Goal: Information Seeking & Learning: Check status

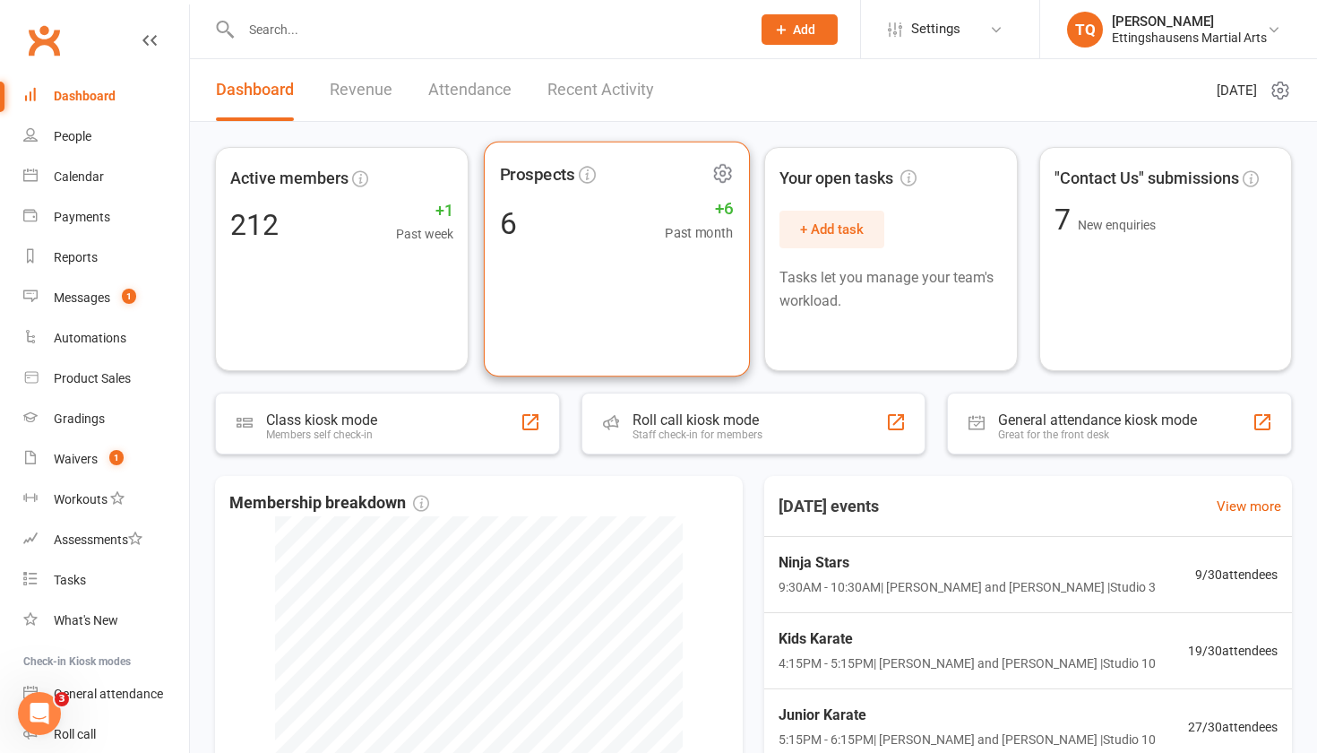
click at [589, 215] on div "6 +6 Past month" at bounding box center [616, 222] width 234 height 40
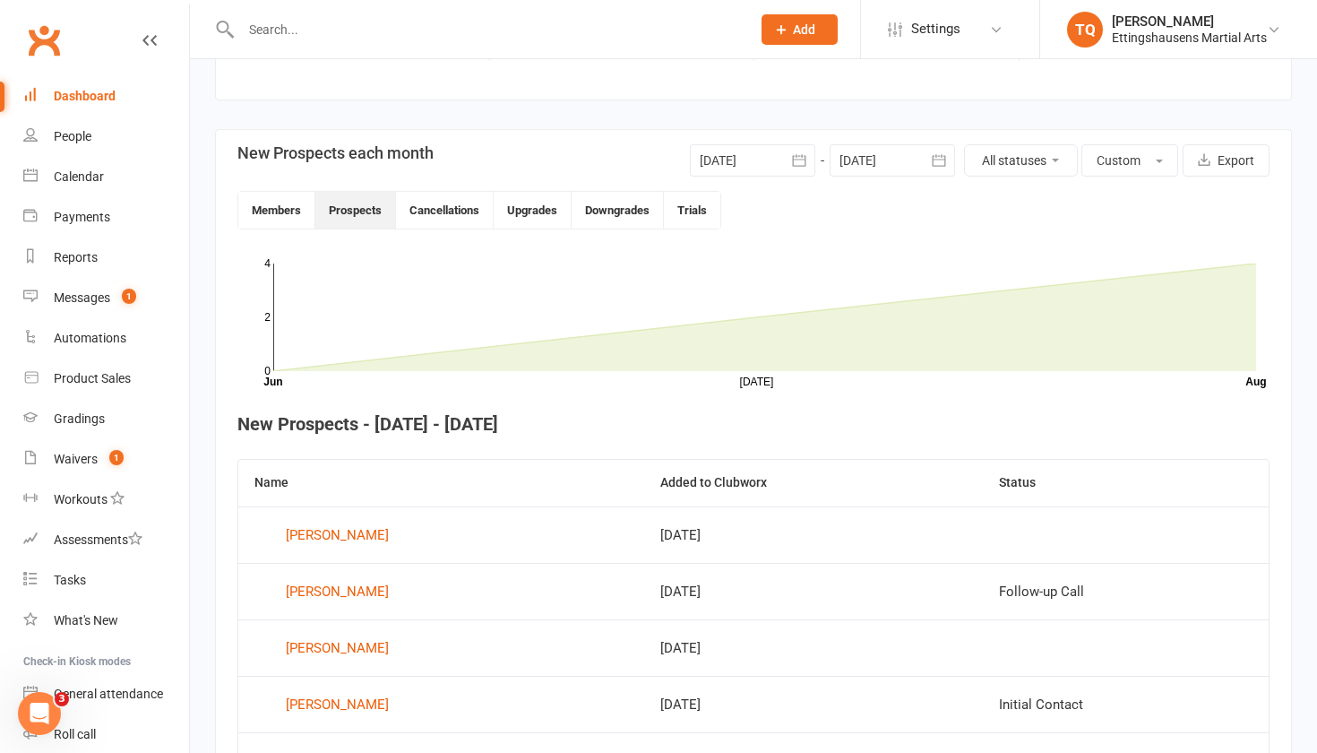
scroll to position [235, 0]
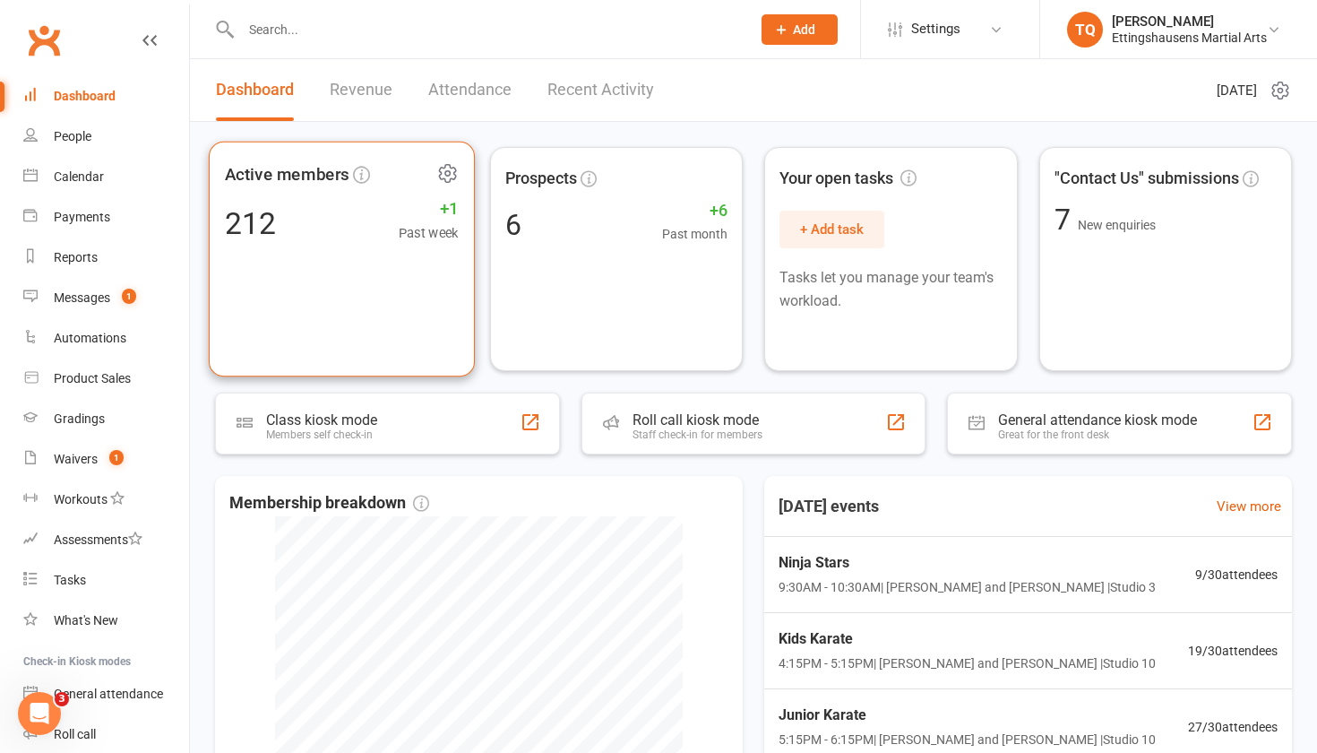
click at [302, 201] on div "Active members 212 +1 Past week" at bounding box center [342, 260] width 266 height 236
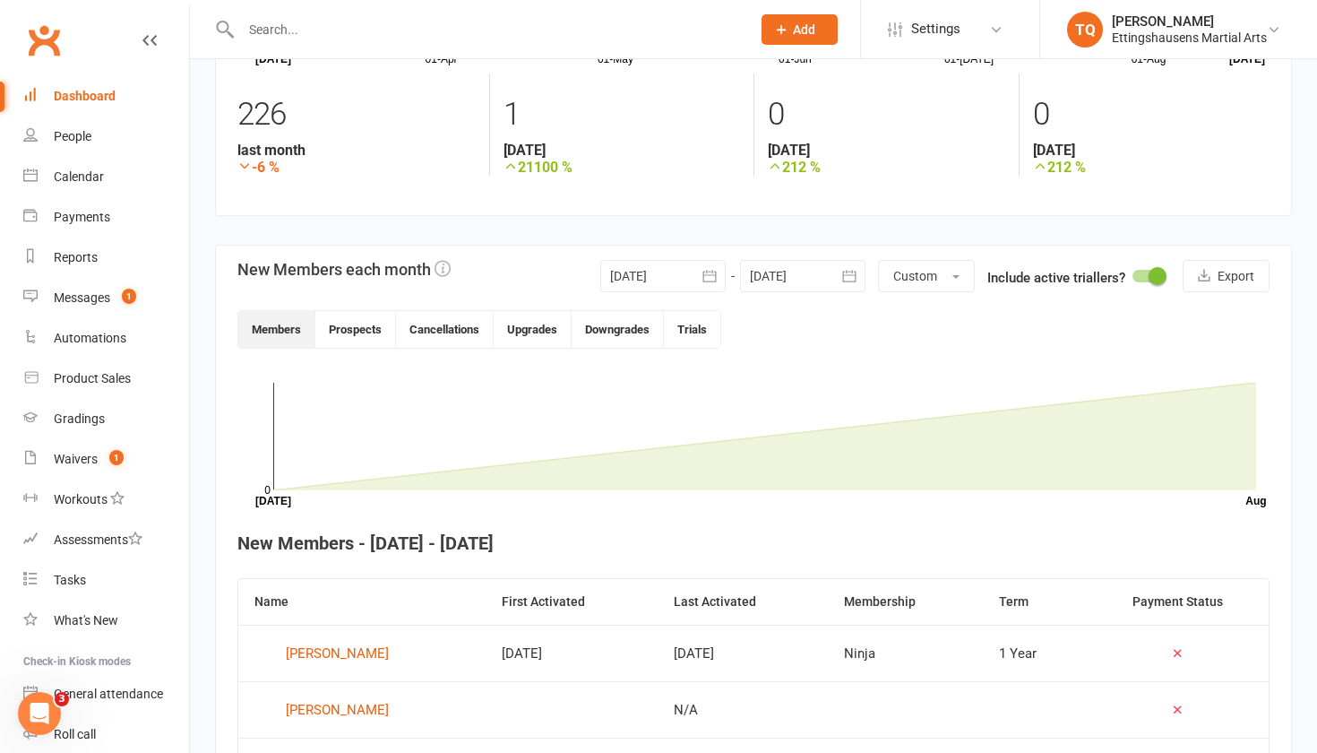
scroll to position [121, 0]
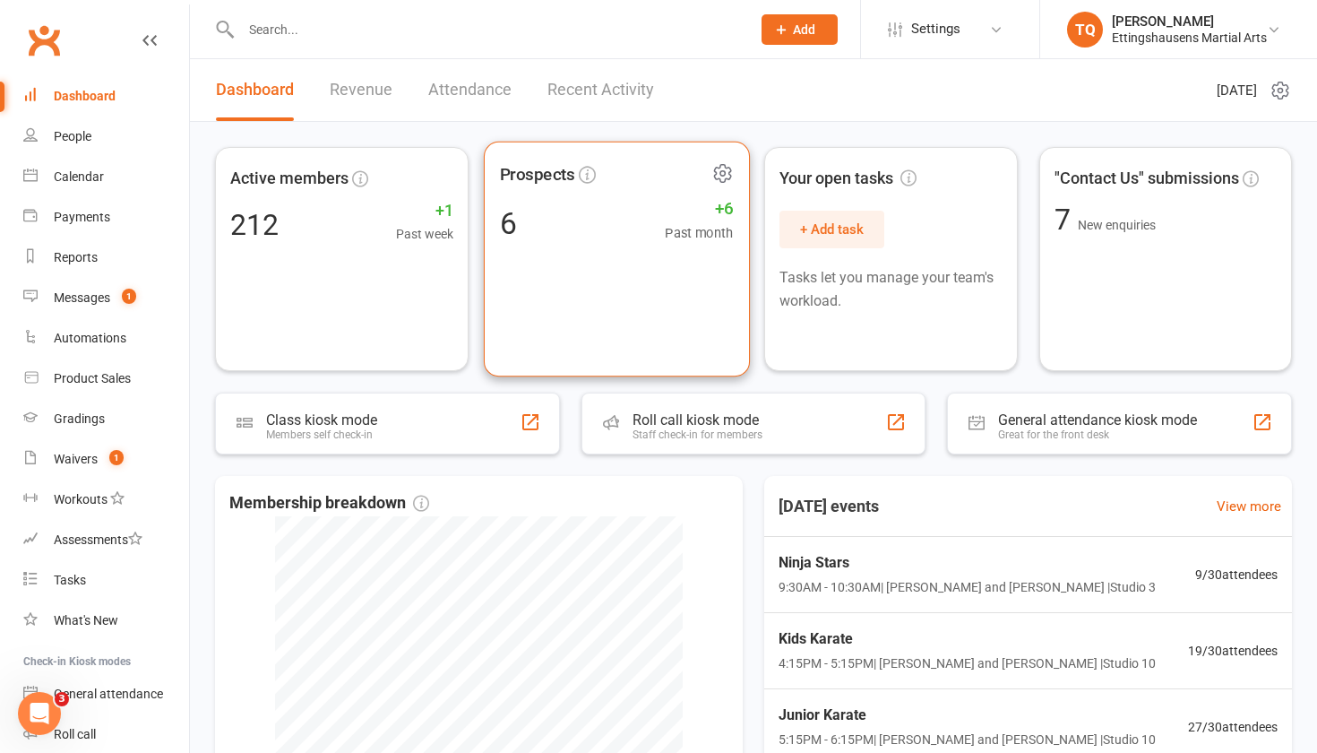
click at [622, 261] on div "Prospects 6 +6 Past month" at bounding box center [616, 260] width 266 height 236
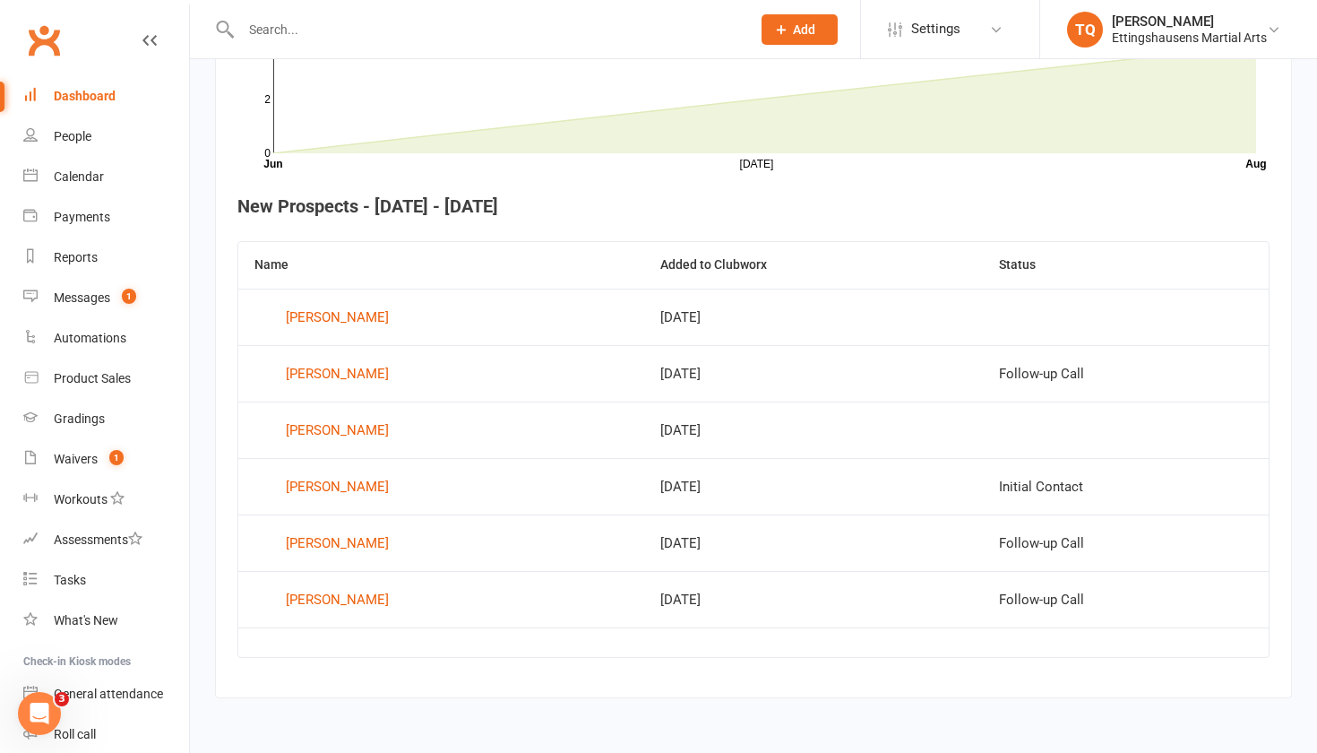
scroll to position [588, 0]
click at [366, 306] on div "[PERSON_NAME]" at bounding box center [337, 317] width 103 height 27
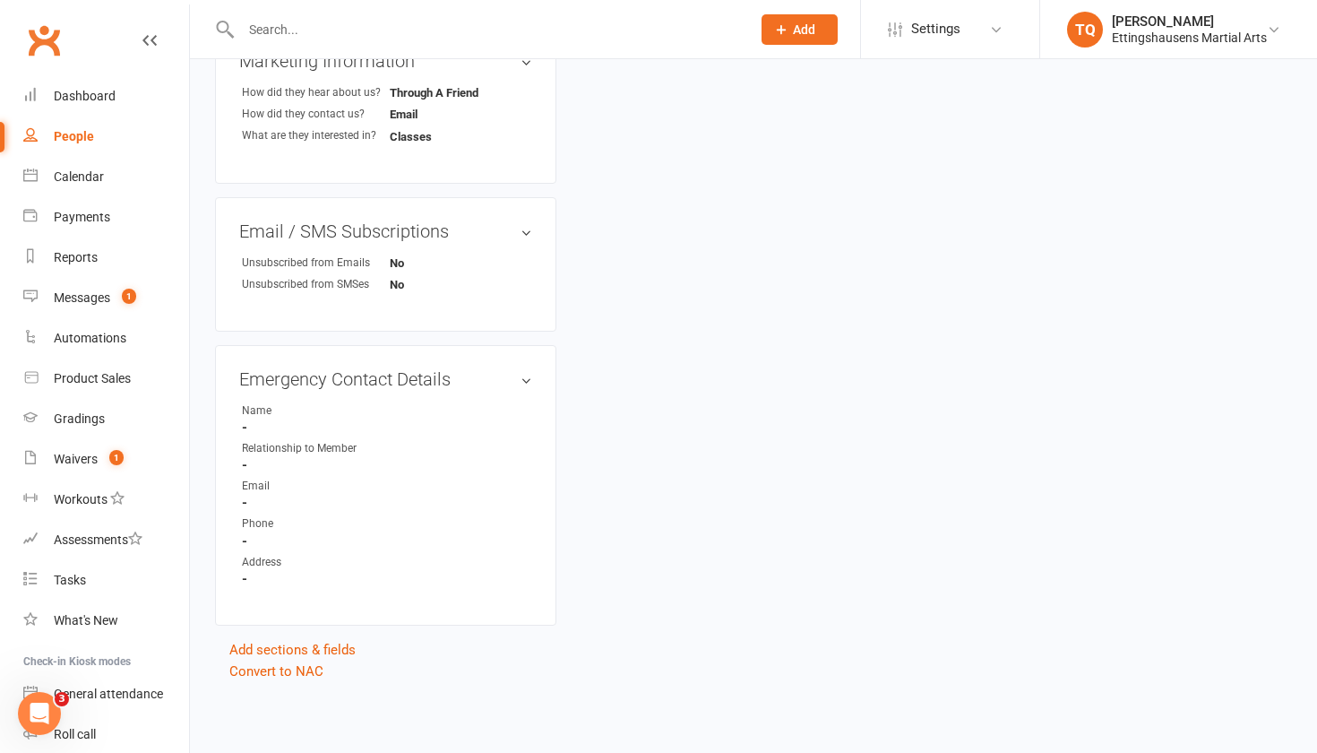
scroll to position [723, 0]
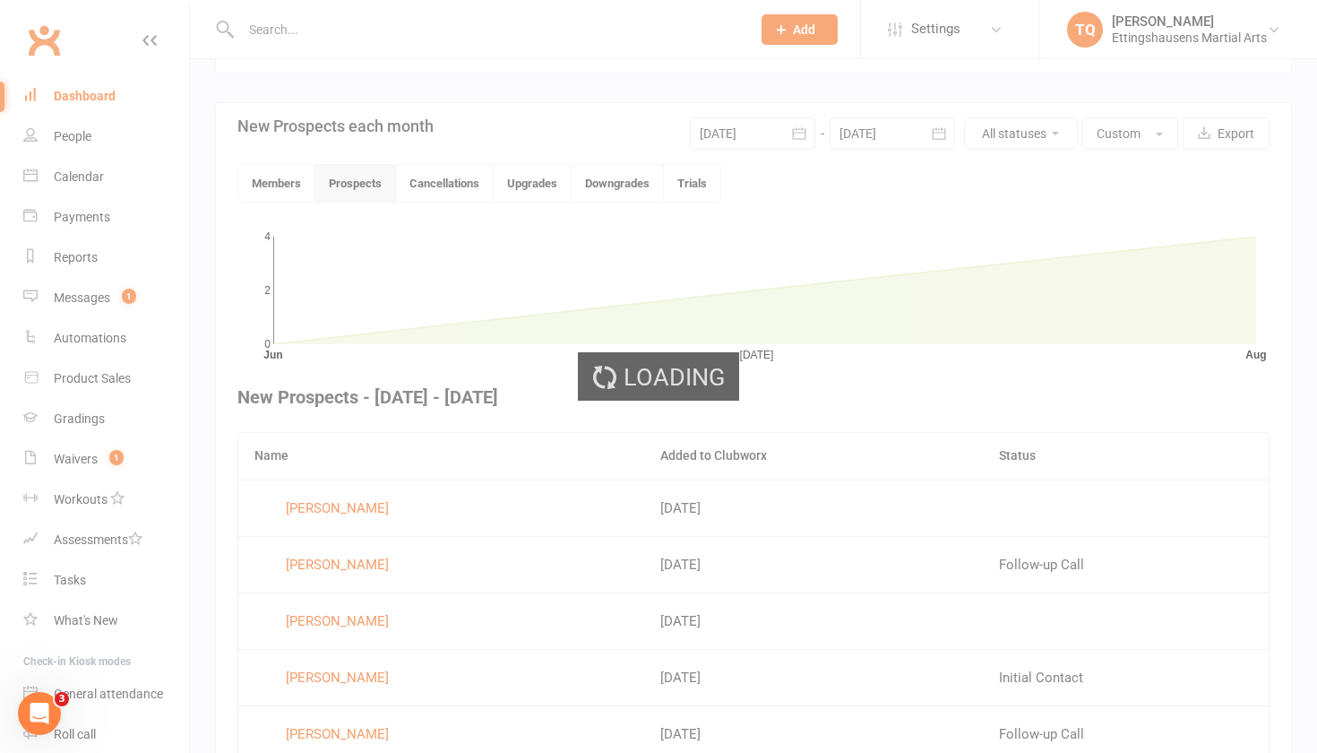
scroll to position [465, 0]
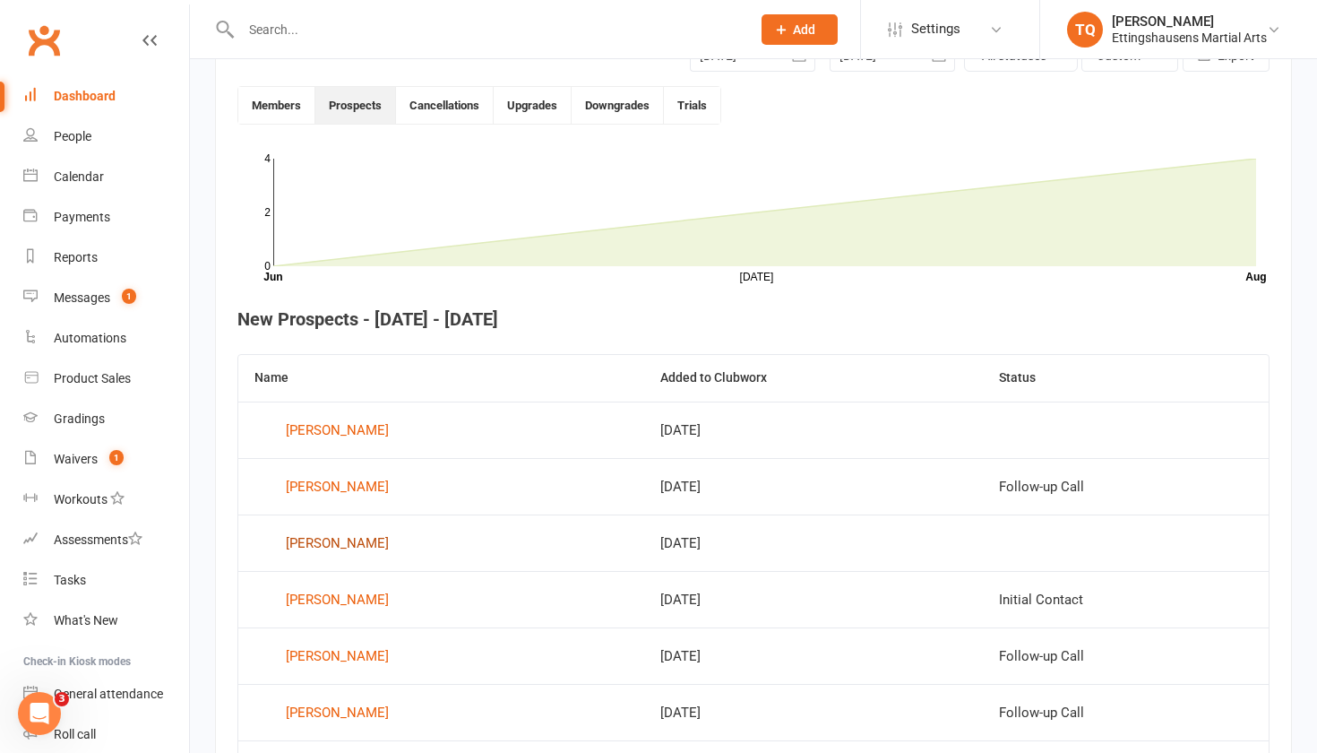
click at [336, 465] on div "[PERSON_NAME]" at bounding box center [337, 542] width 103 height 27
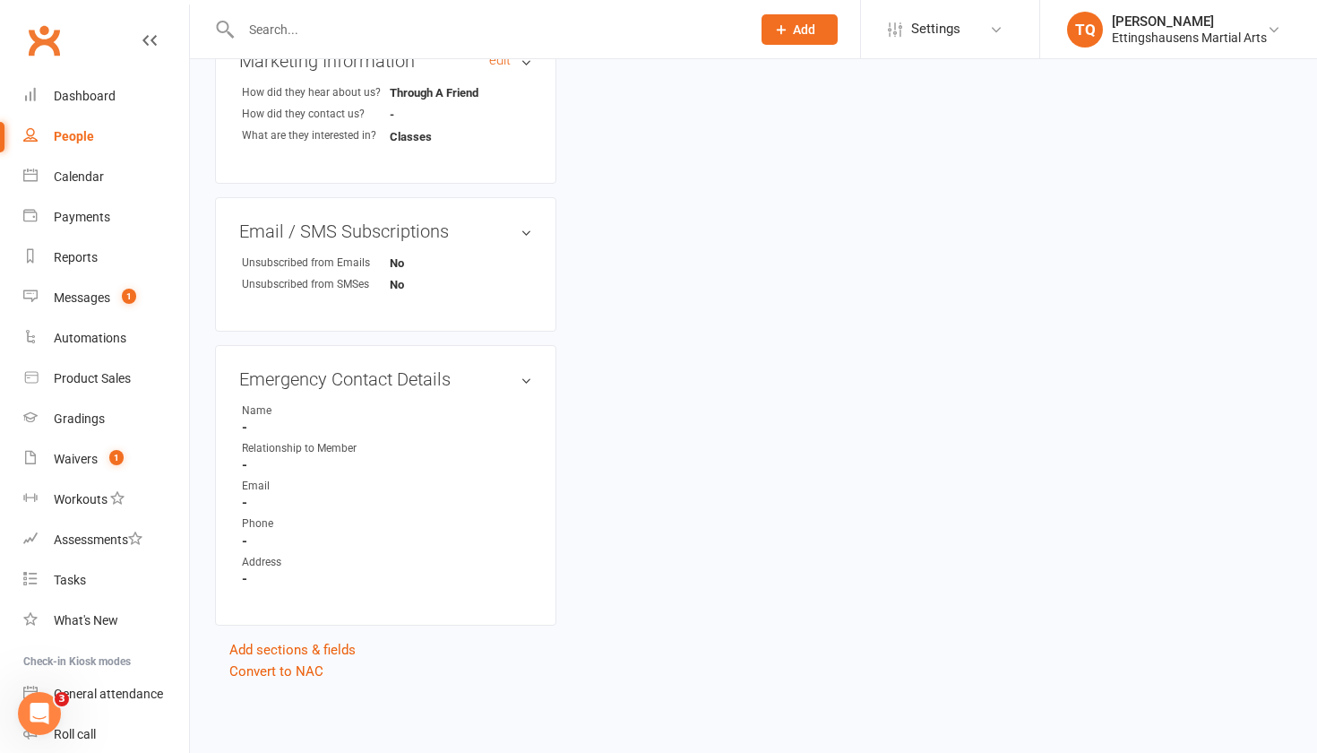
scroll to position [723, 0]
